Goal: Task Accomplishment & Management: Manage account settings

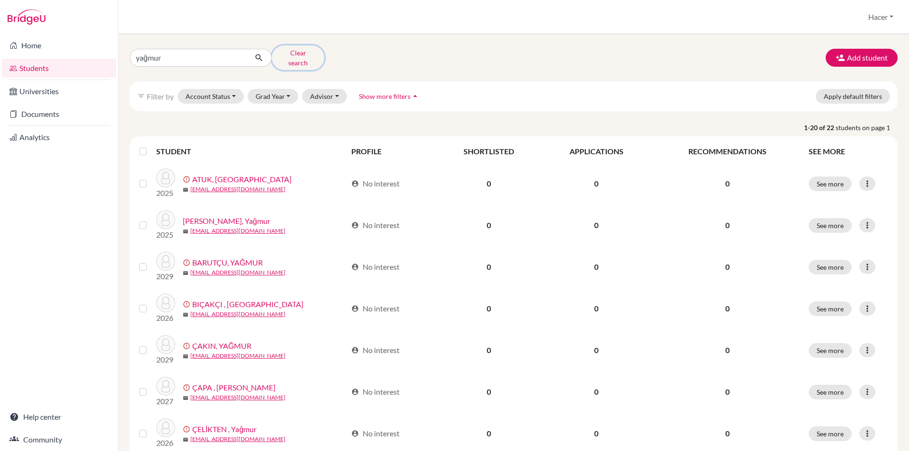
click at [282, 54] on button "Clear search" at bounding box center [298, 57] width 53 height 25
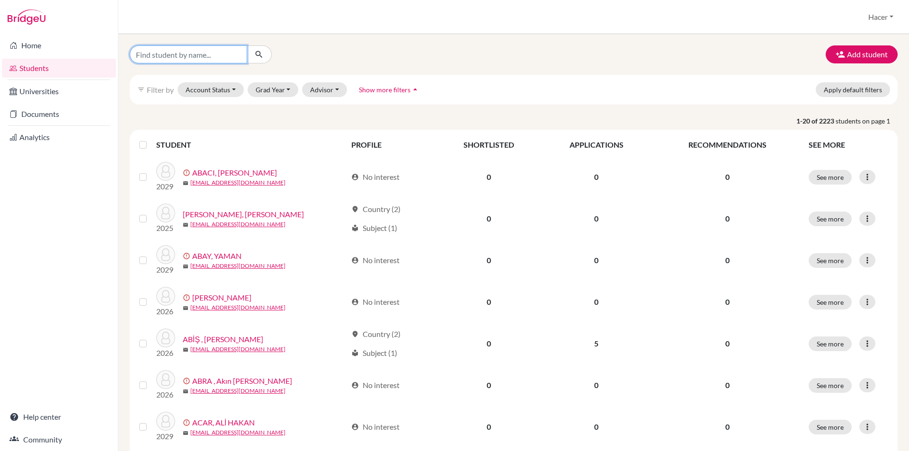
click at [166, 55] on input "Find student by name..." at bounding box center [188, 54] width 117 height 18
type input "ECE"
click button "submit" at bounding box center [259, 54] width 25 height 18
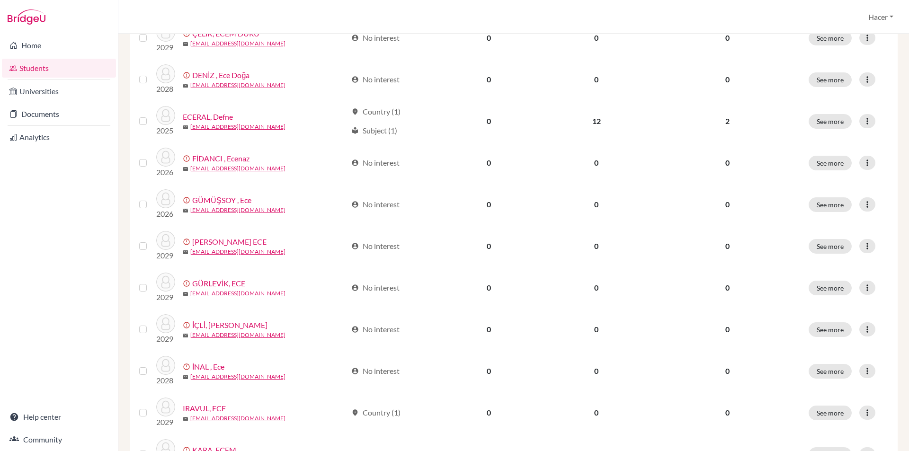
scroll to position [602, 0]
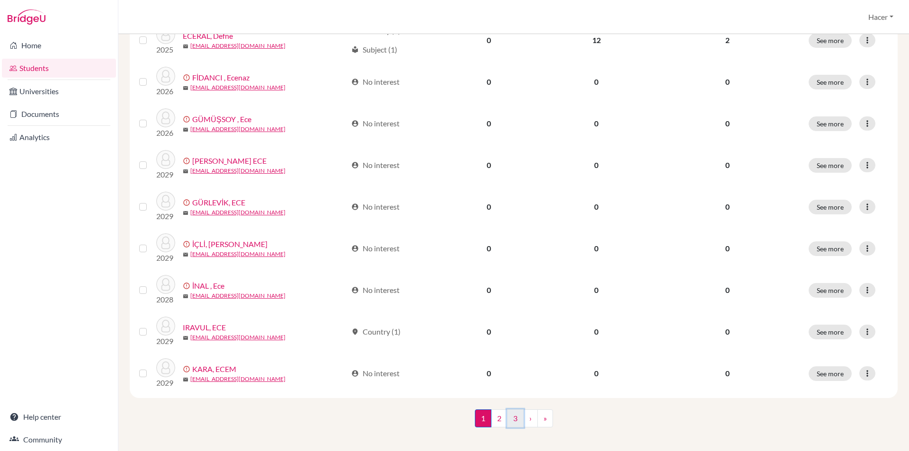
click at [512, 411] on link "3" at bounding box center [515, 419] width 17 height 18
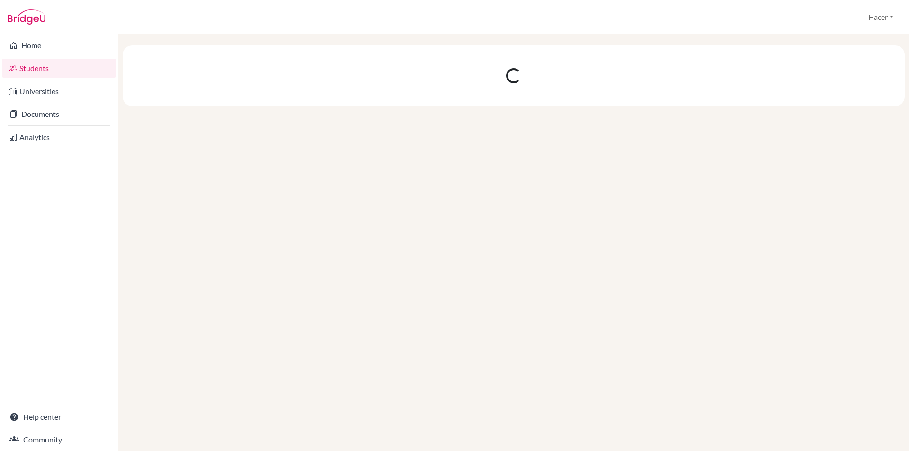
scroll to position [0, 0]
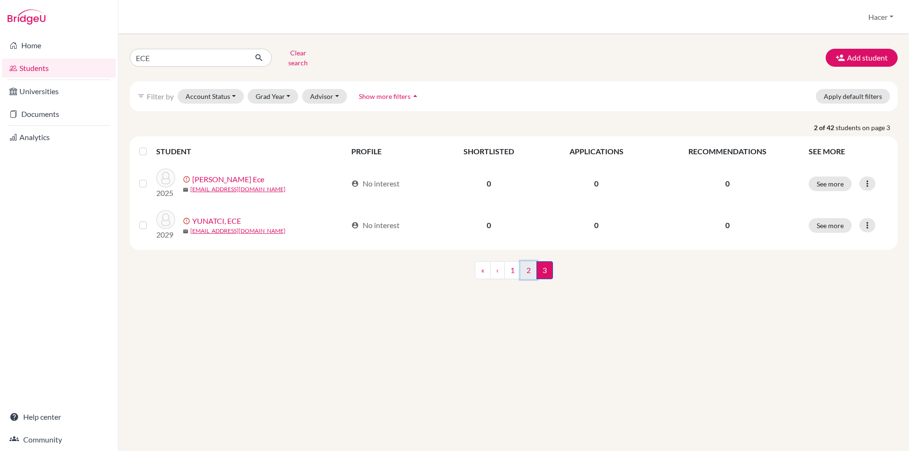
click at [528, 261] on link "2" at bounding box center [528, 270] width 17 height 18
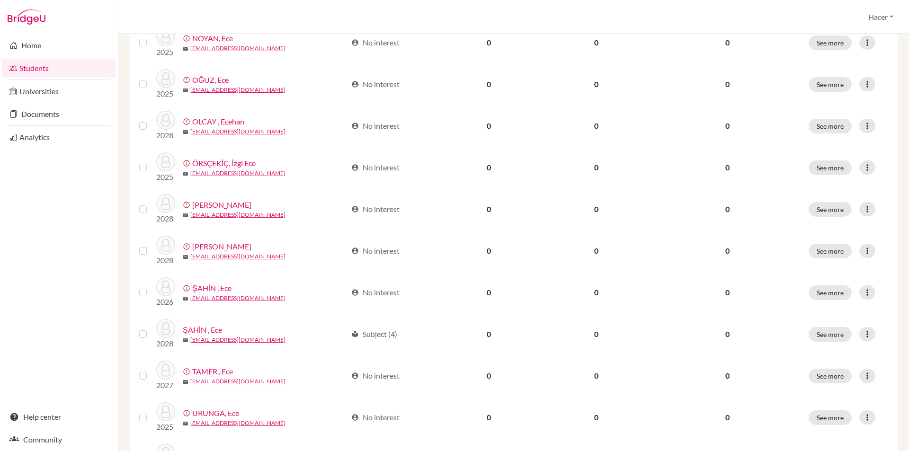
scroll to position [568, 0]
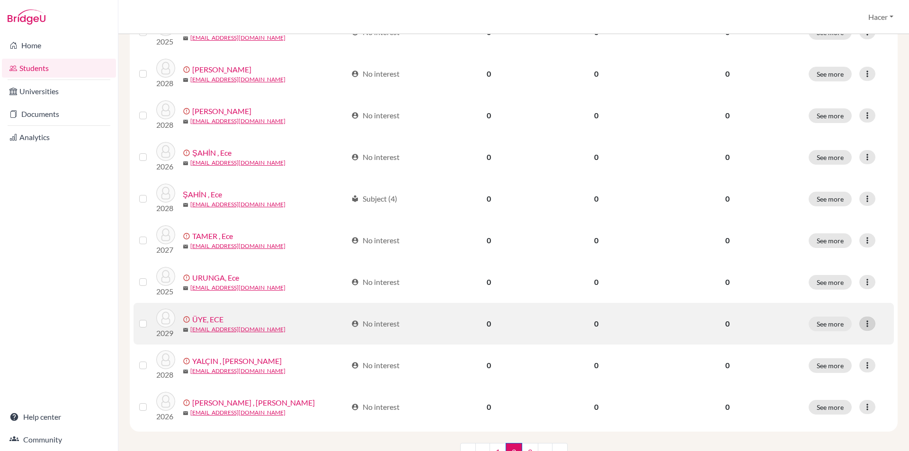
click at [863, 319] on icon at bounding box center [867, 323] width 9 height 9
click at [824, 368] on button "Resend invite email" at bounding box center [825, 374] width 86 height 15
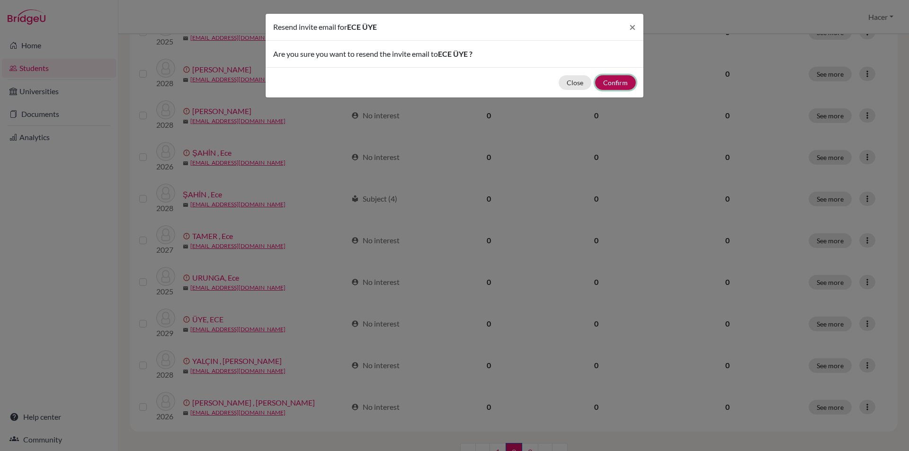
click at [610, 83] on button "Confirm" at bounding box center [615, 82] width 41 height 15
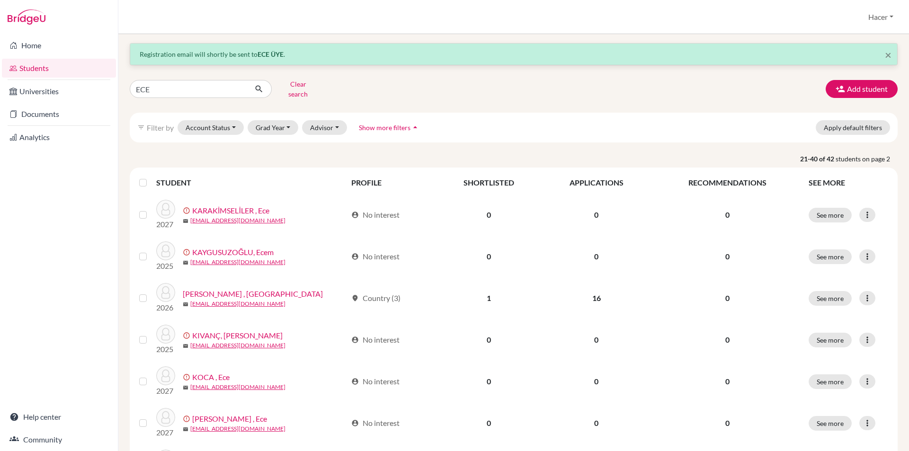
scroll to position [0, 0]
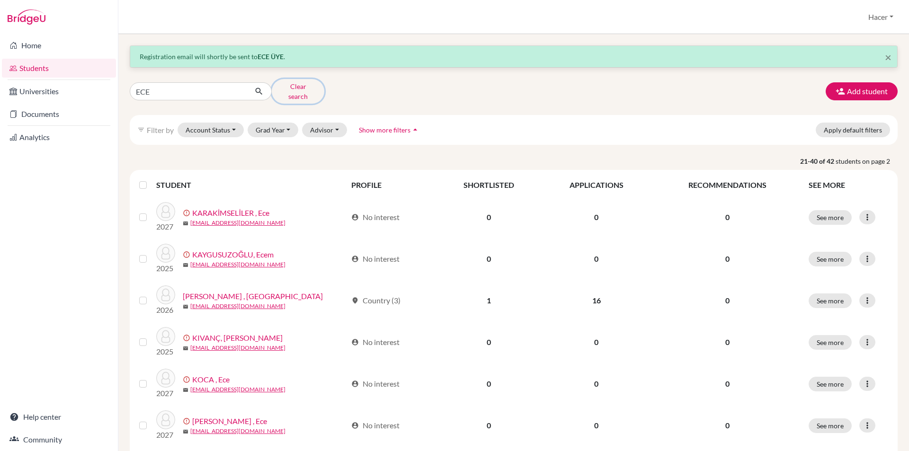
click at [302, 83] on button "Clear search" at bounding box center [298, 91] width 53 height 25
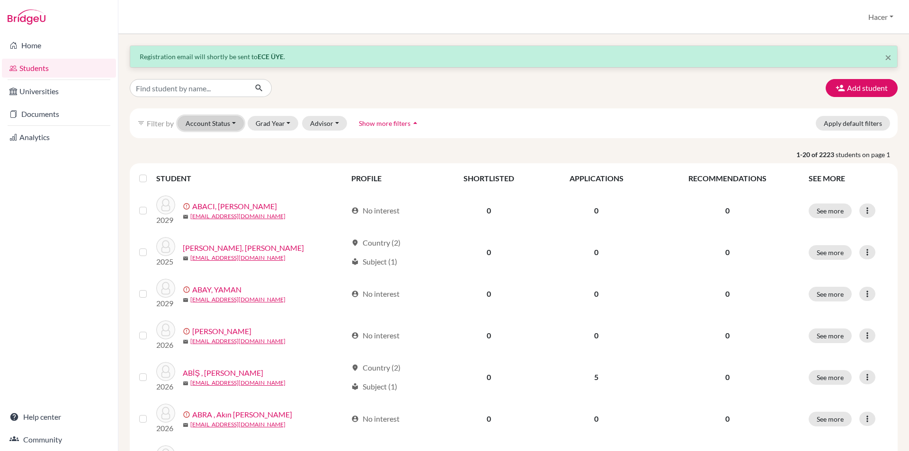
click at [233, 120] on button "Account Status" at bounding box center [211, 123] width 66 height 15
click at [221, 198] on span "Unregistered" at bounding box center [210, 196] width 43 height 11
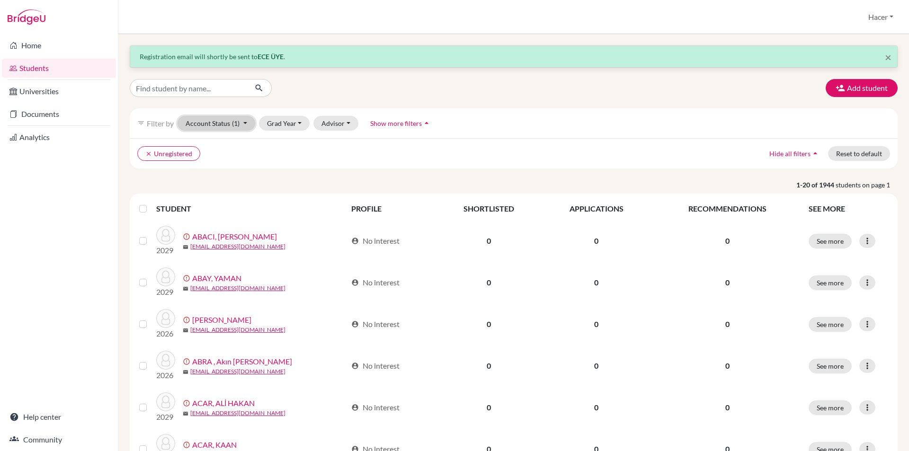
click at [246, 122] on button "Account Status (1)" at bounding box center [217, 123] width 78 height 15
click at [300, 119] on button "Grad Year" at bounding box center [284, 123] width 51 height 15
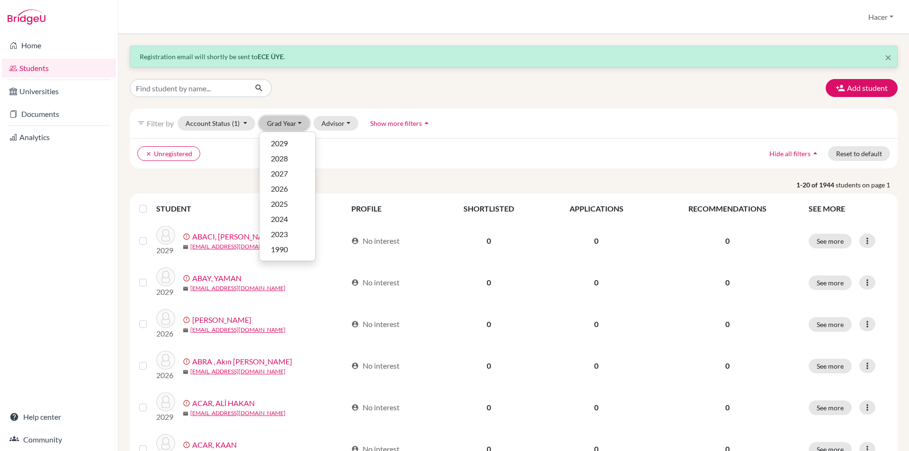
click at [300, 119] on button "Grad Year" at bounding box center [284, 123] width 51 height 15
click at [287, 184] on span "2026" at bounding box center [279, 188] width 17 height 11
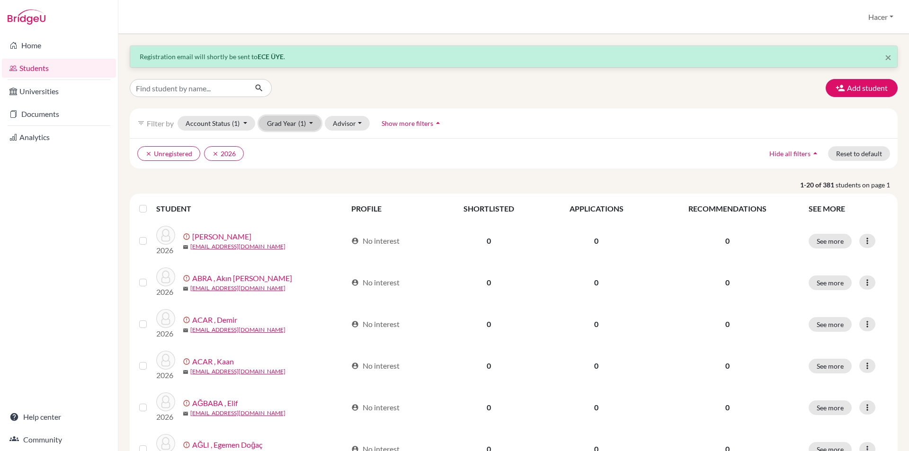
click at [309, 122] on button "Grad Year (1)" at bounding box center [290, 123] width 63 height 15
click at [300, 171] on div "2027" at bounding box center [287, 173] width 33 height 11
click at [313, 123] on button "Grad Year (2)" at bounding box center [290, 123] width 63 height 15
click at [302, 159] on div "2028" at bounding box center [287, 158] width 33 height 11
click at [312, 124] on button "Grad Year (3)" at bounding box center [290, 123] width 63 height 15
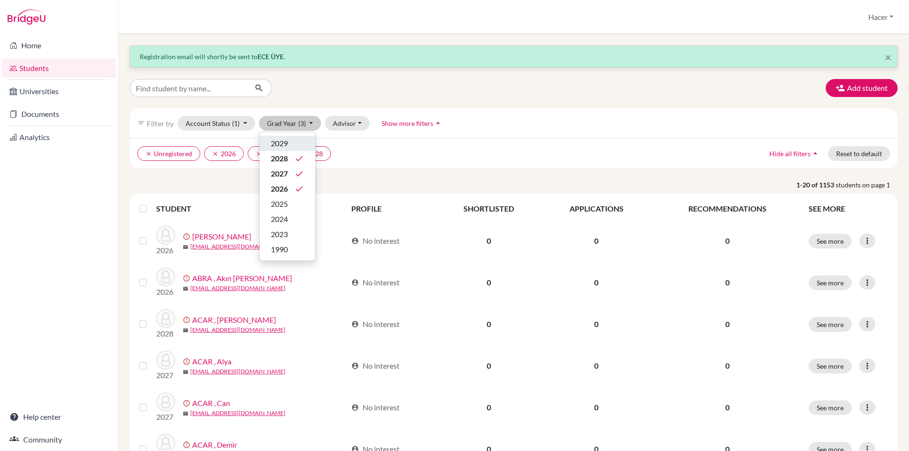
click at [298, 145] on div "2029" at bounding box center [287, 143] width 33 height 11
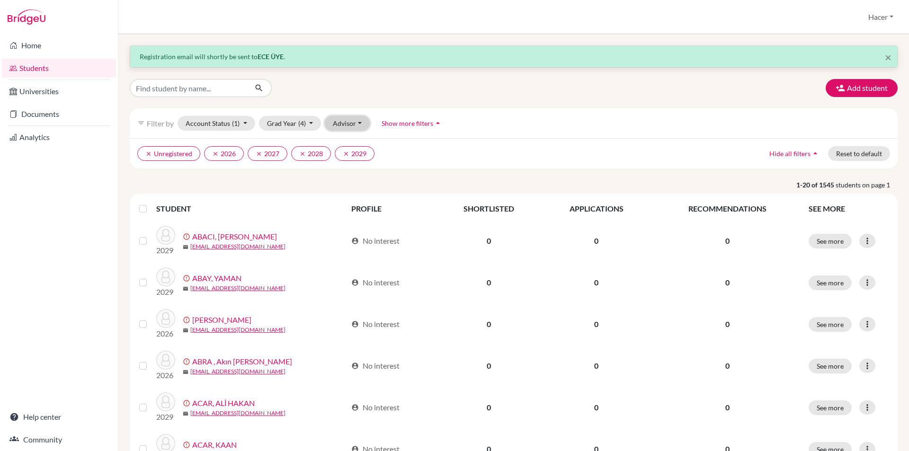
click at [360, 125] on button "Advisor" at bounding box center [347, 123] width 45 height 15
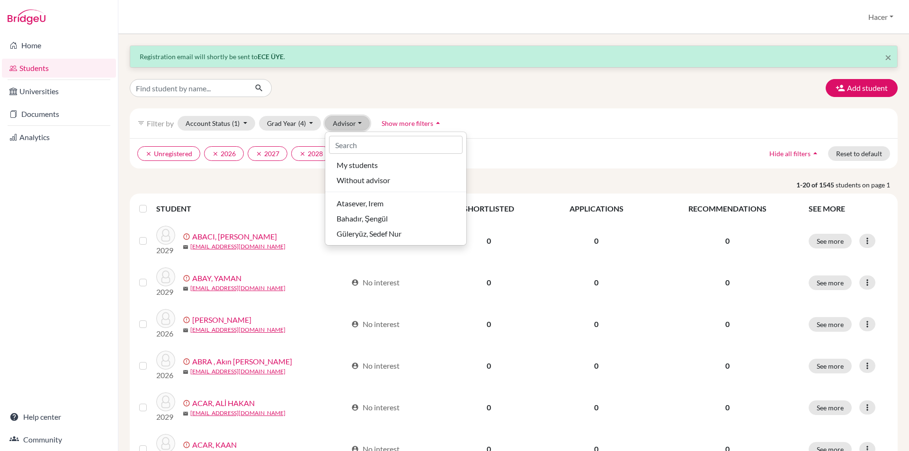
click at [361, 124] on button "Advisor" at bounding box center [347, 123] width 45 height 15
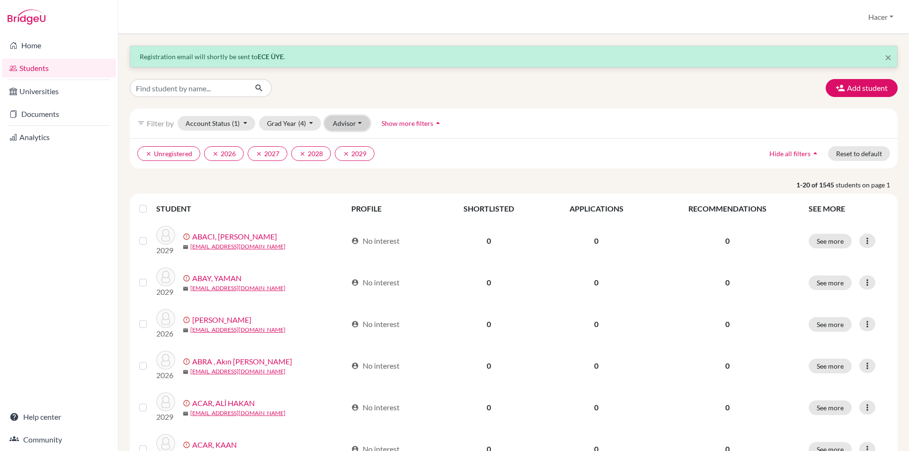
click at [361, 124] on button "Advisor" at bounding box center [347, 123] width 45 height 15
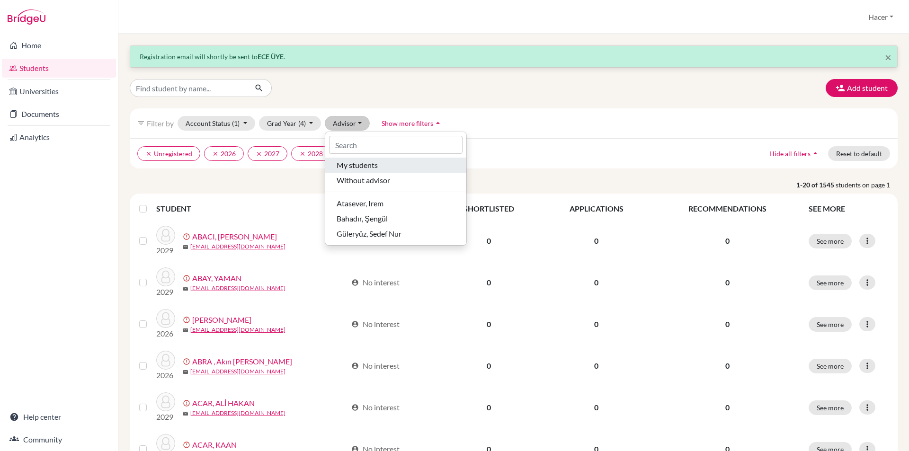
click at [362, 164] on span "My students" at bounding box center [357, 165] width 41 height 11
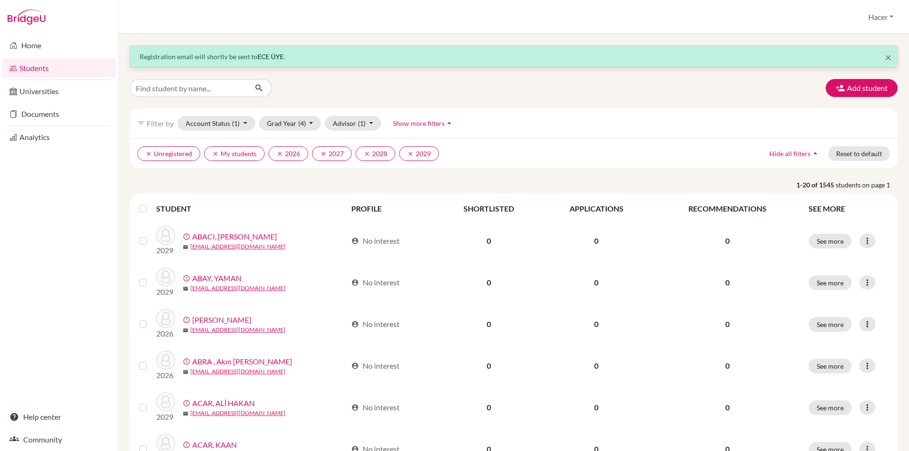
click at [449, 124] on icon "arrow_drop_up" at bounding box center [449, 122] width 9 height 9
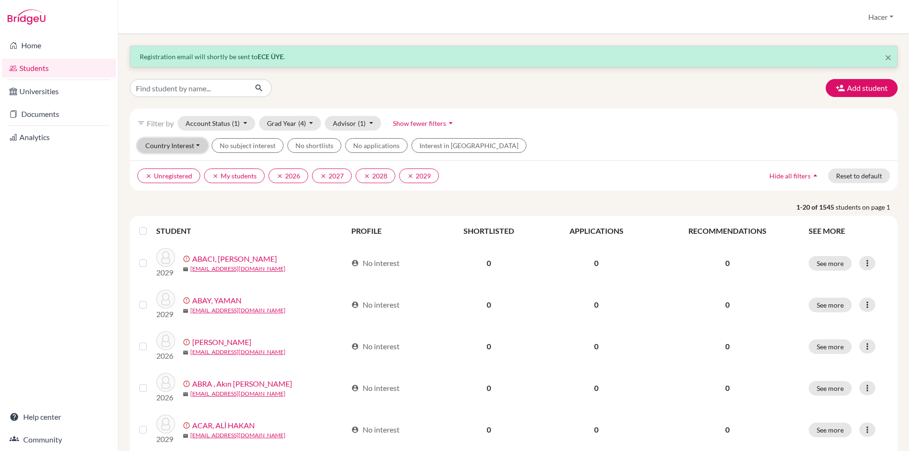
click at [202, 147] on button "Country Interest" at bounding box center [172, 145] width 71 height 15
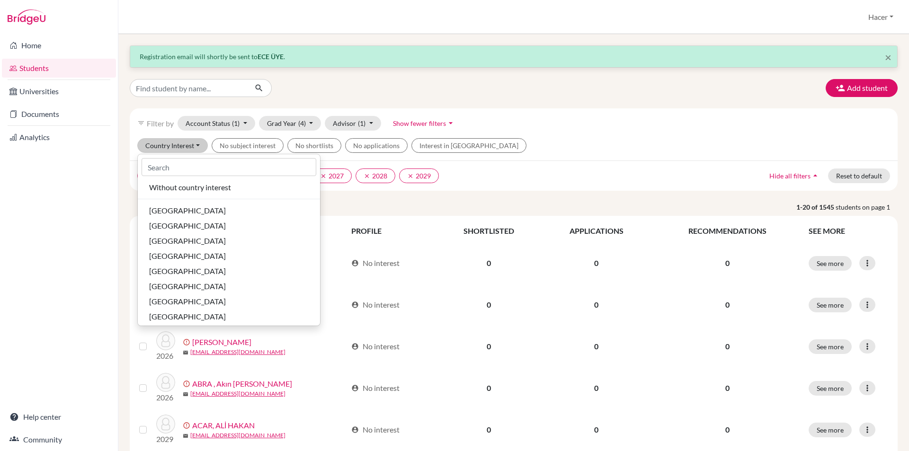
click at [302, 156] on div "Country Interest Without country interest [GEOGRAPHIC_DATA] [GEOGRAPHIC_DATA] […" at bounding box center [514, 149] width 768 height 22
